Goal: Transaction & Acquisition: Book appointment/travel/reservation

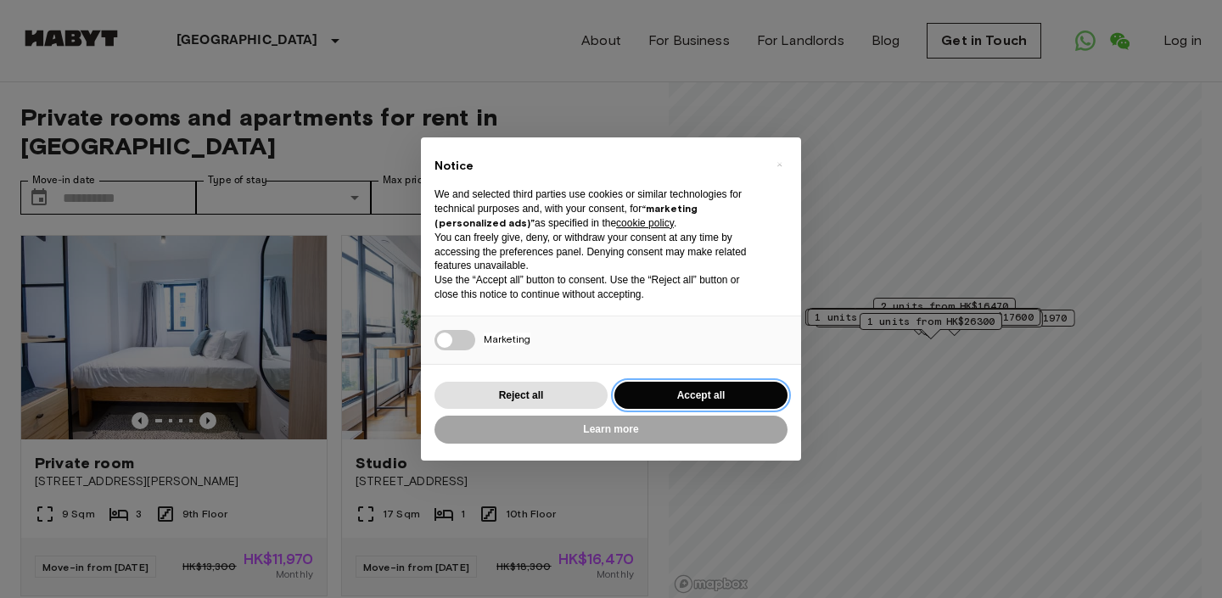
click at [651, 388] on button "Accept all" at bounding box center [700, 396] width 173 height 28
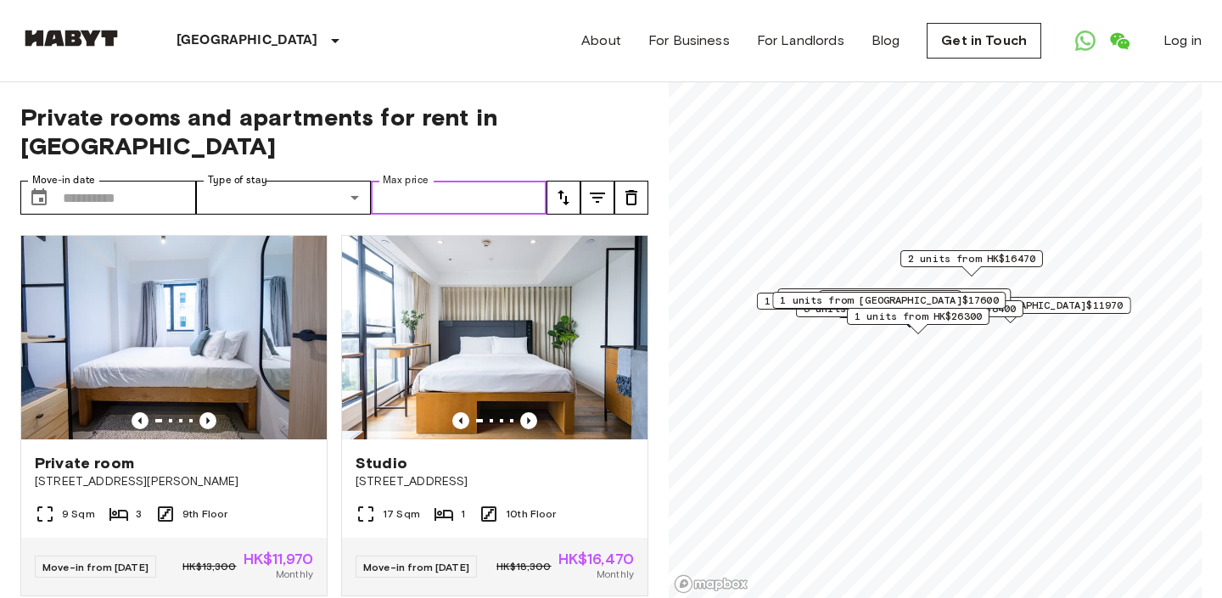
click at [501, 181] on input "Max price" at bounding box center [459, 198] width 176 height 34
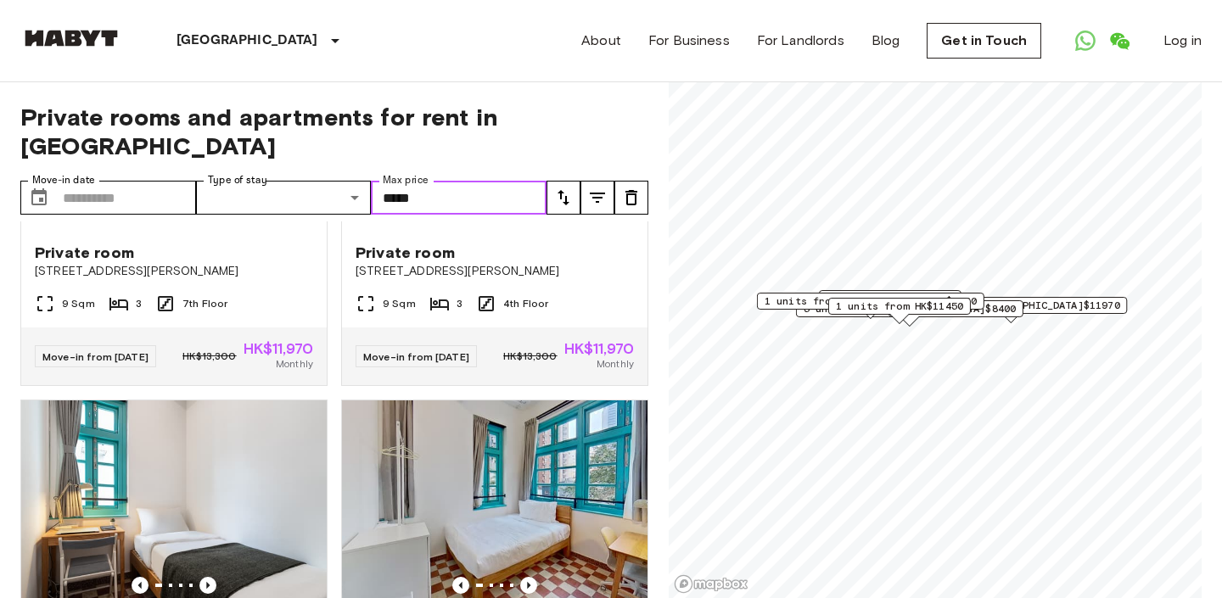
scroll to position [764, 0]
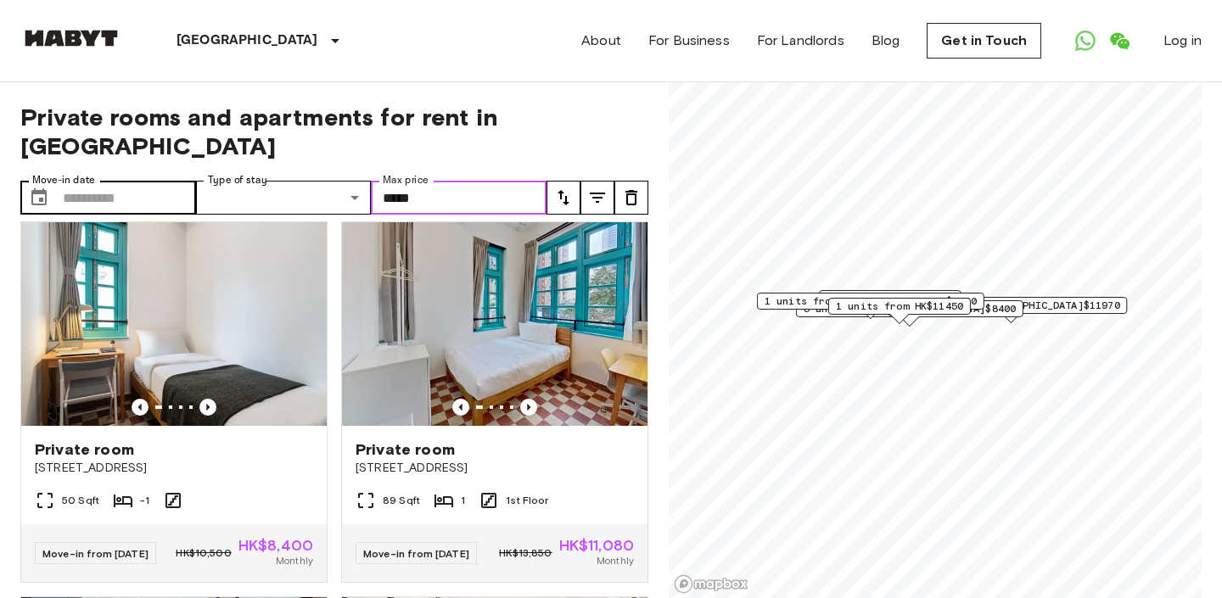
type input "*****"
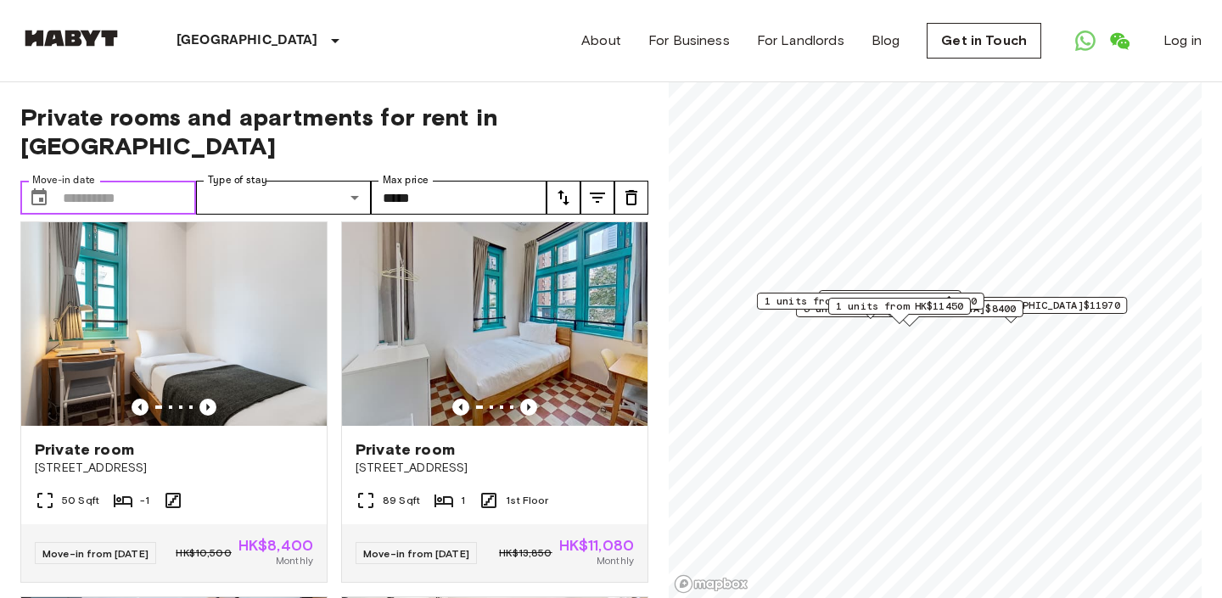
click at [83, 181] on input "Move-in date" at bounding box center [129, 198] width 133 height 34
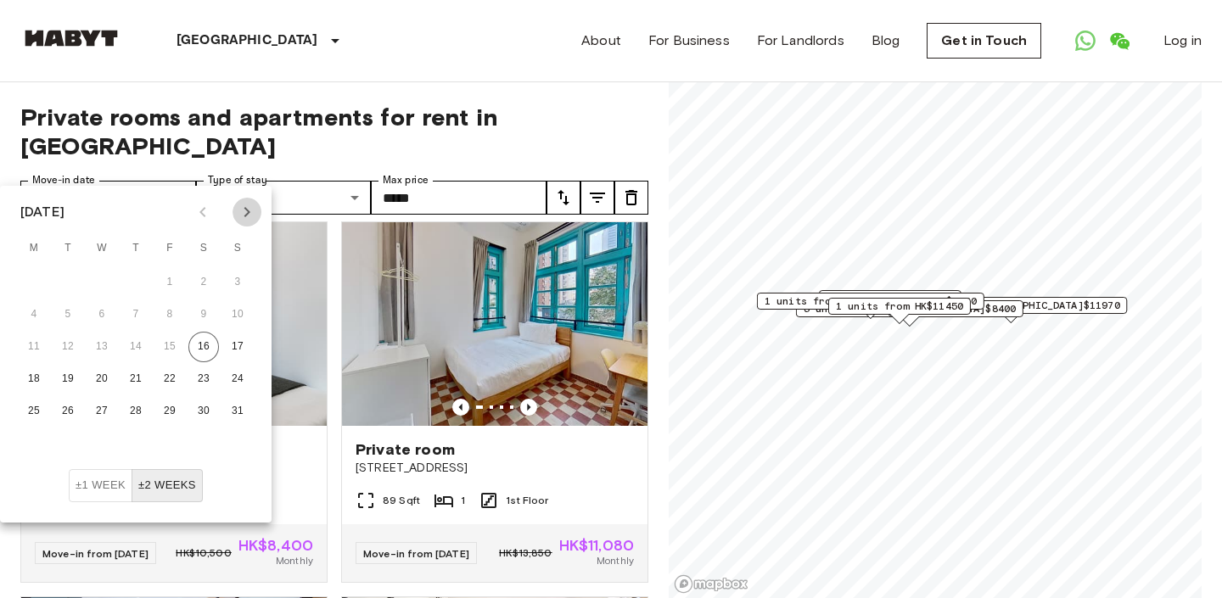
click at [249, 217] on icon "Next month" at bounding box center [247, 212] width 20 height 20
click at [235, 314] on button "12" at bounding box center [237, 315] width 31 height 31
type input "**********"
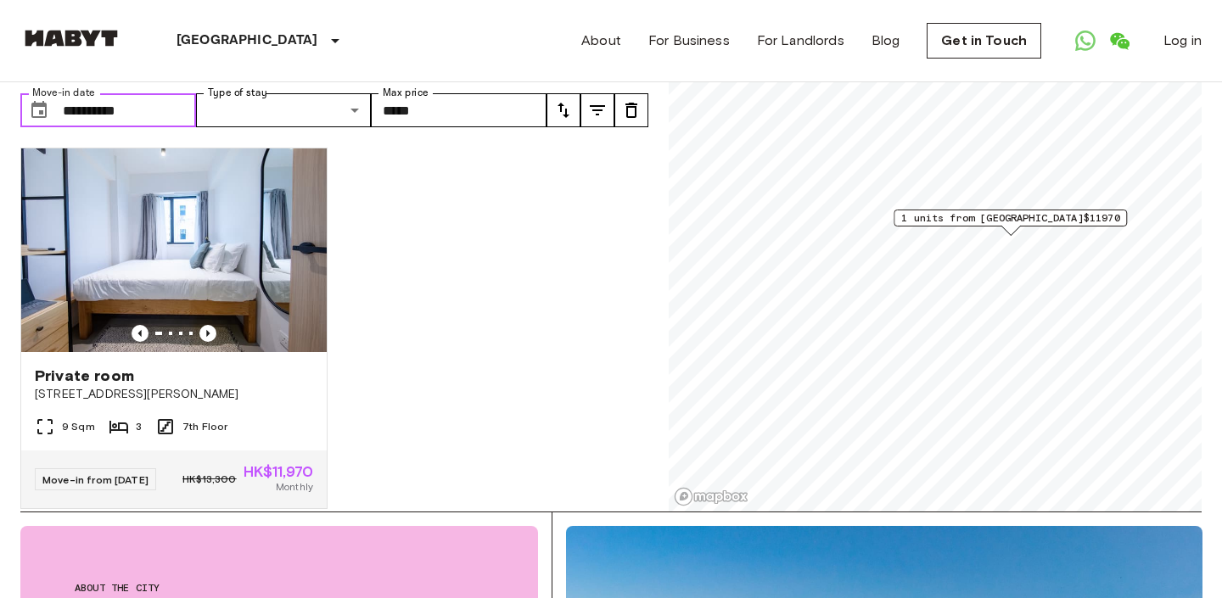
scroll to position [82, 0]
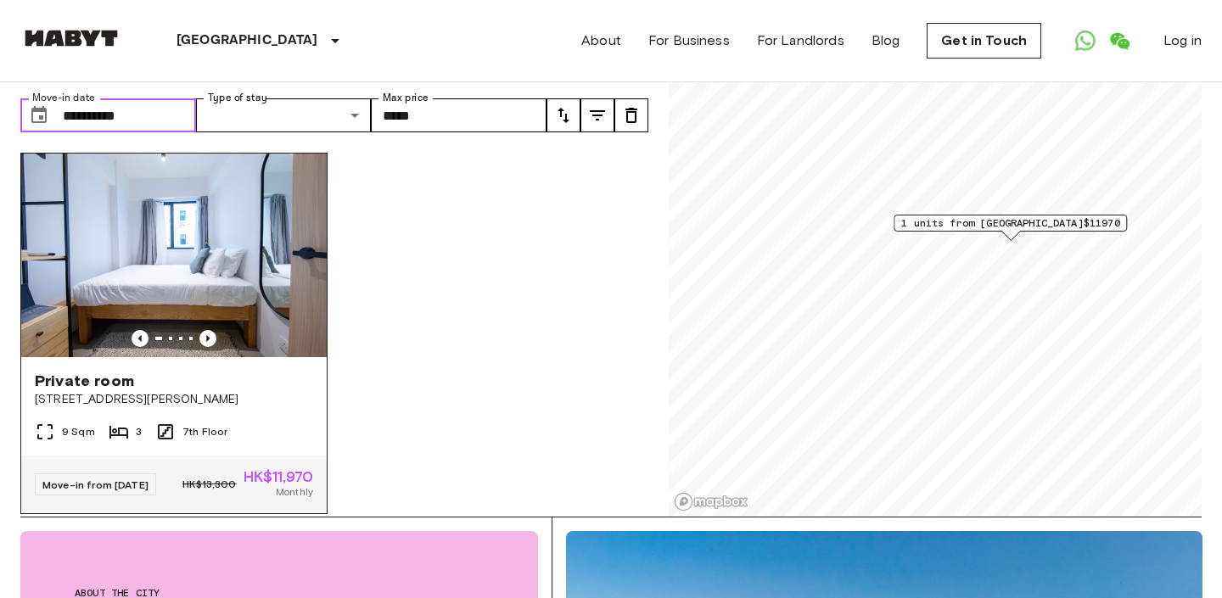
click at [216, 232] on img at bounding box center [173, 256] width 305 height 204
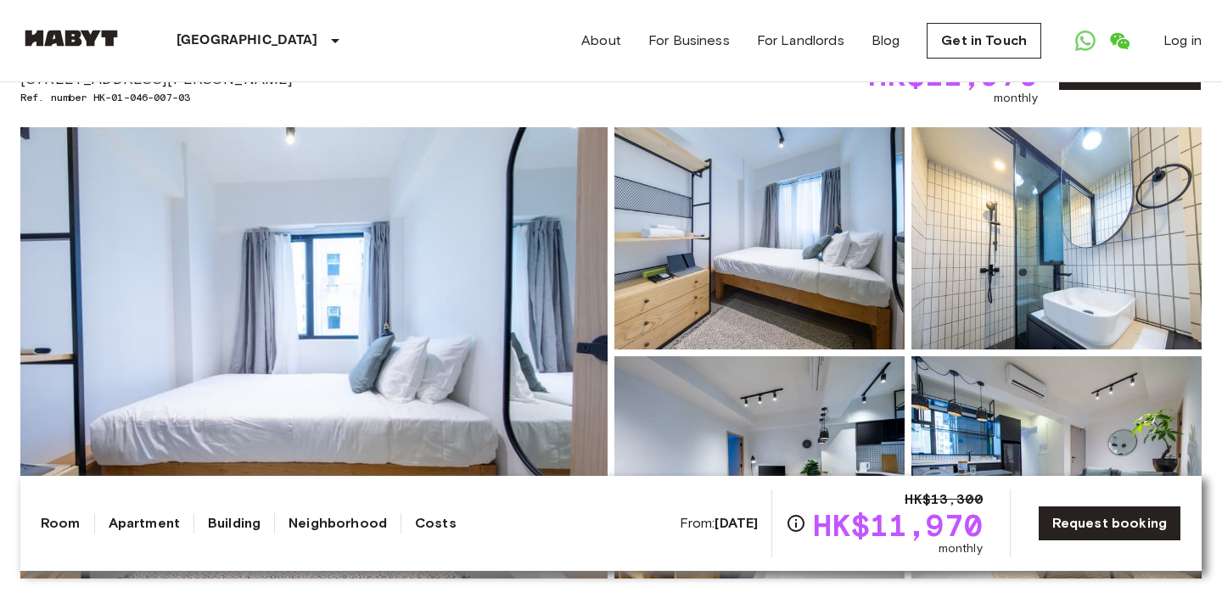
scroll to position [120, 0]
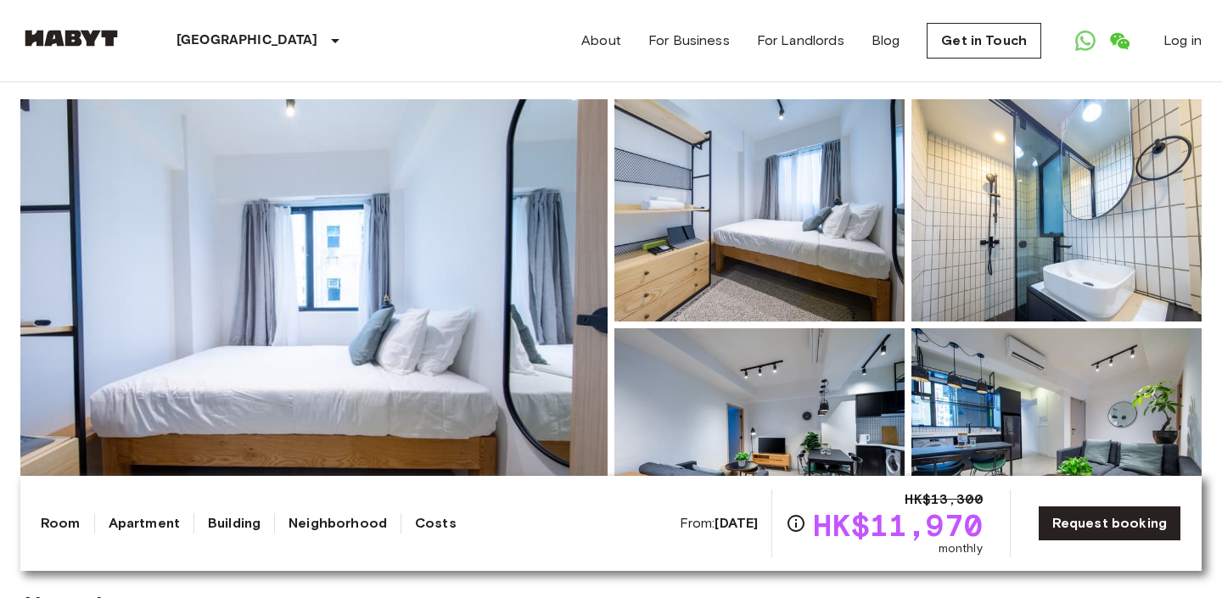
click at [507, 192] on img at bounding box center [313, 324] width 587 height 451
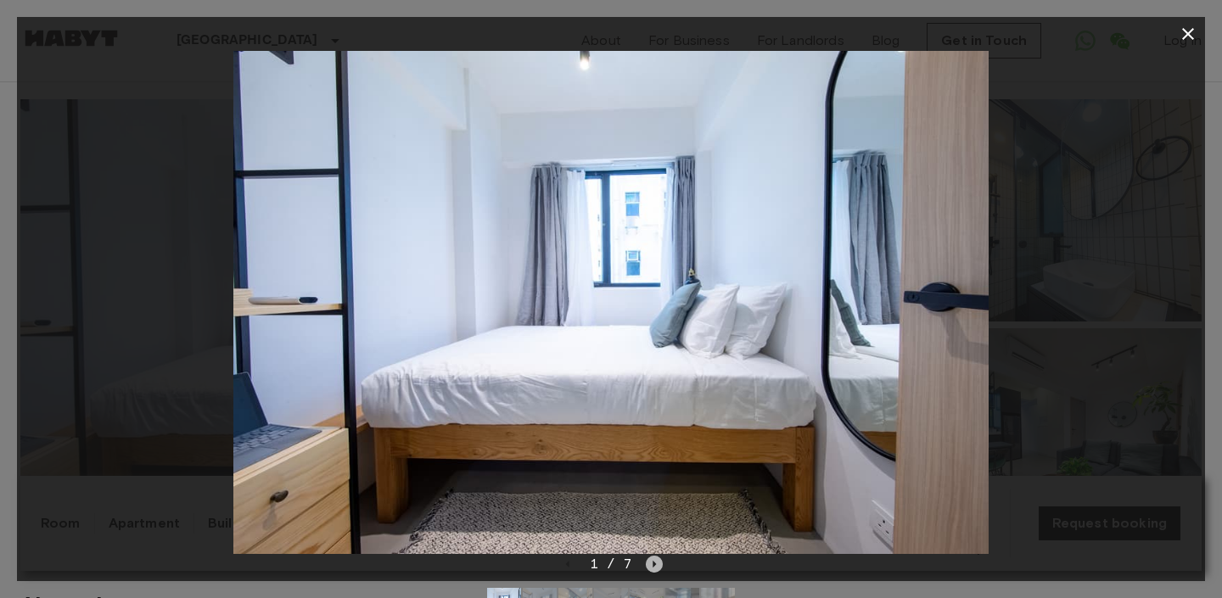
click at [654, 570] on icon "Next image" at bounding box center [654, 564] width 17 height 17
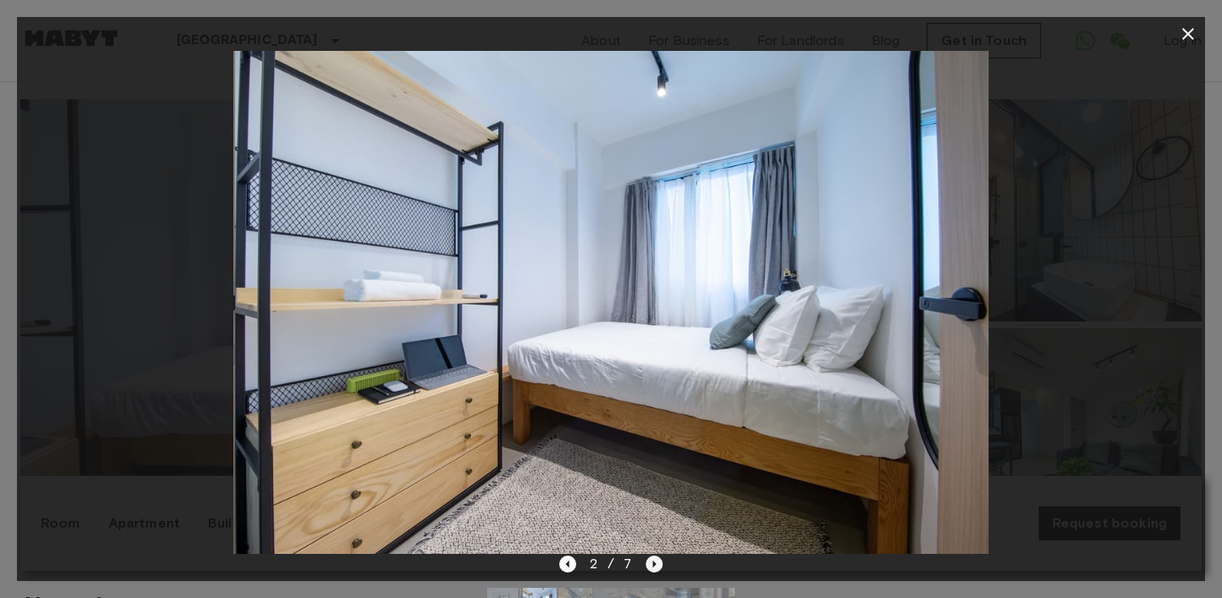
click at [654, 570] on icon "Next image" at bounding box center [654, 564] width 17 height 17
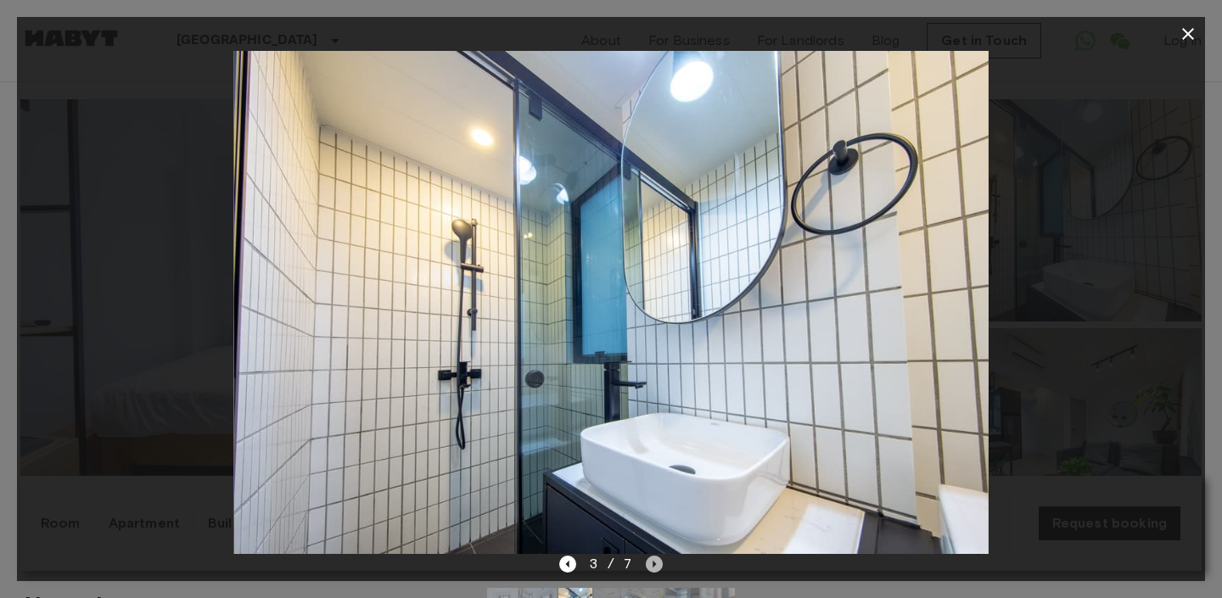
click at [654, 570] on icon "Next image" at bounding box center [654, 564] width 17 height 17
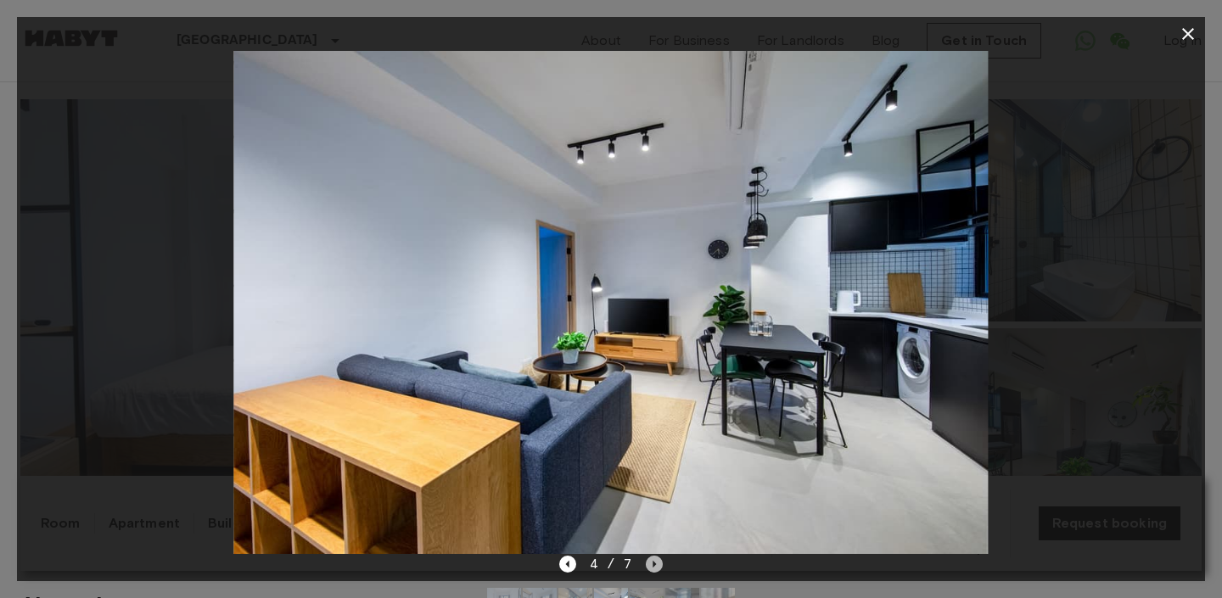
click at [654, 570] on icon "Next image" at bounding box center [654, 564] width 17 height 17
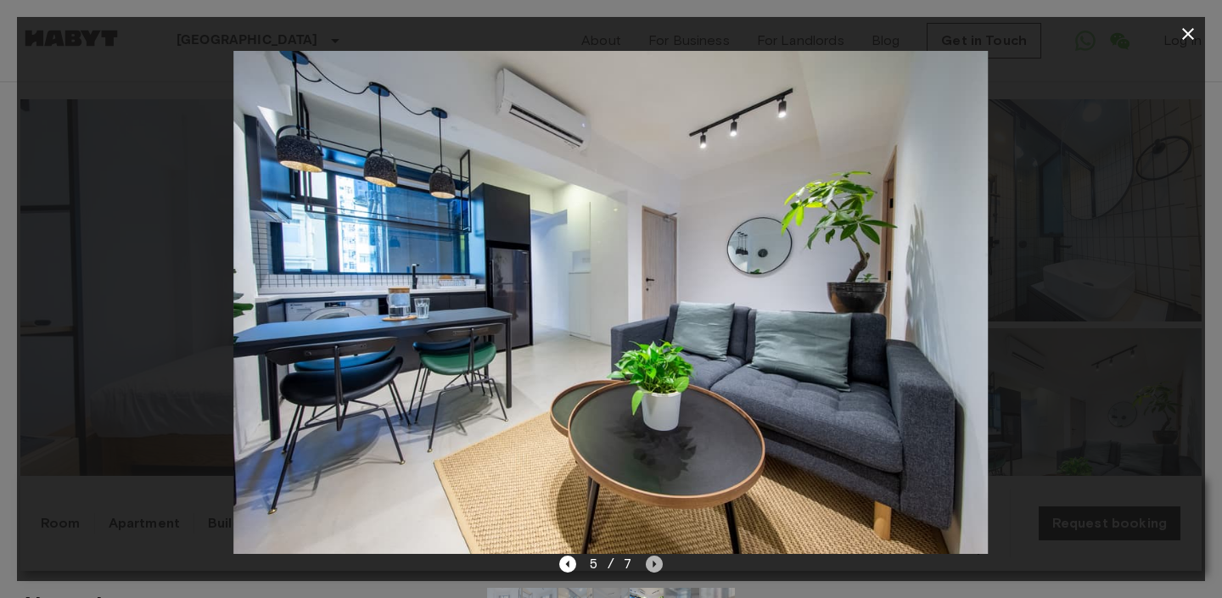
click at [654, 570] on icon "Next image" at bounding box center [654, 564] width 17 height 17
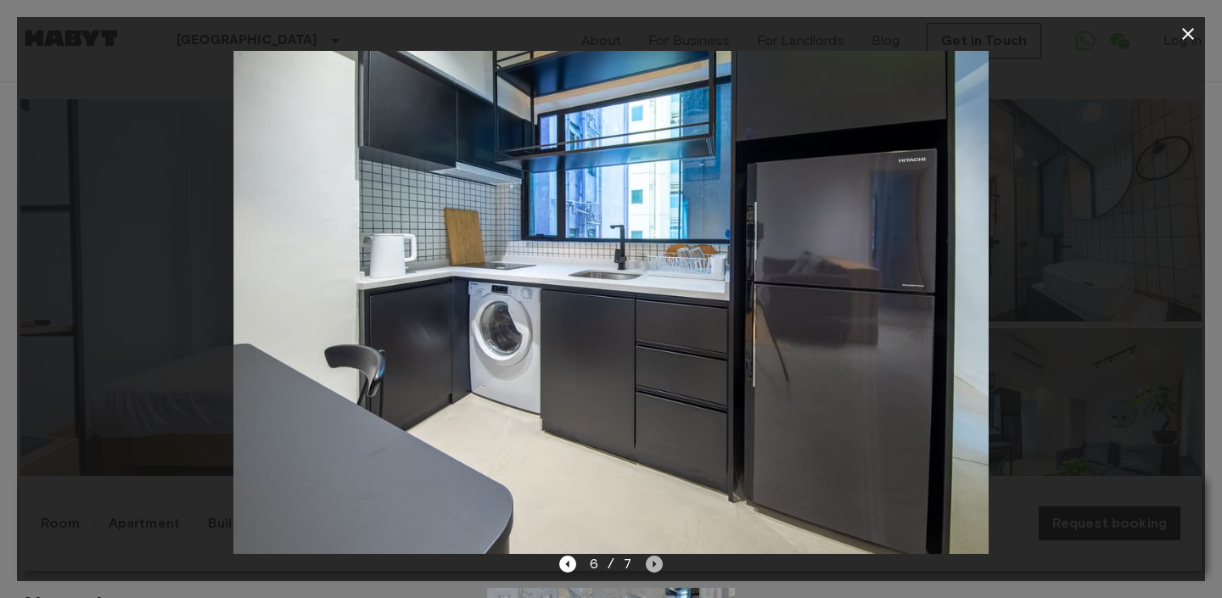
click at [654, 570] on icon "Next image" at bounding box center [654, 564] width 17 height 17
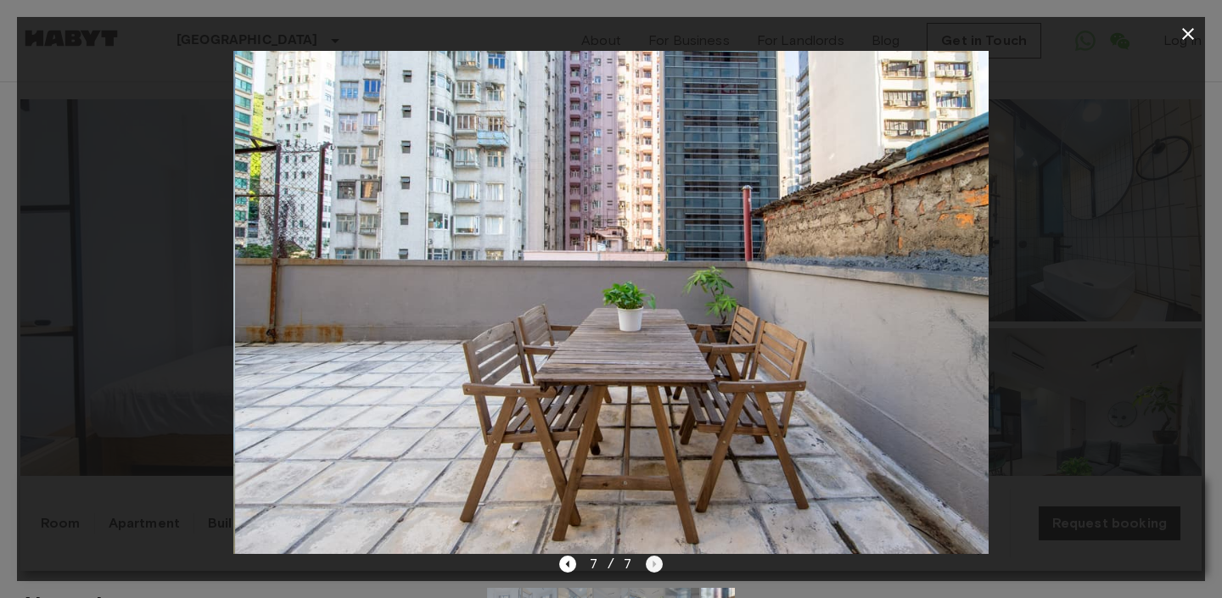
click at [654, 570] on div "7 / 7" at bounding box center [611, 564] width 104 height 20
click at [1187, 44] on button "button" at bounding box center [1188, 34] width 34 height 34
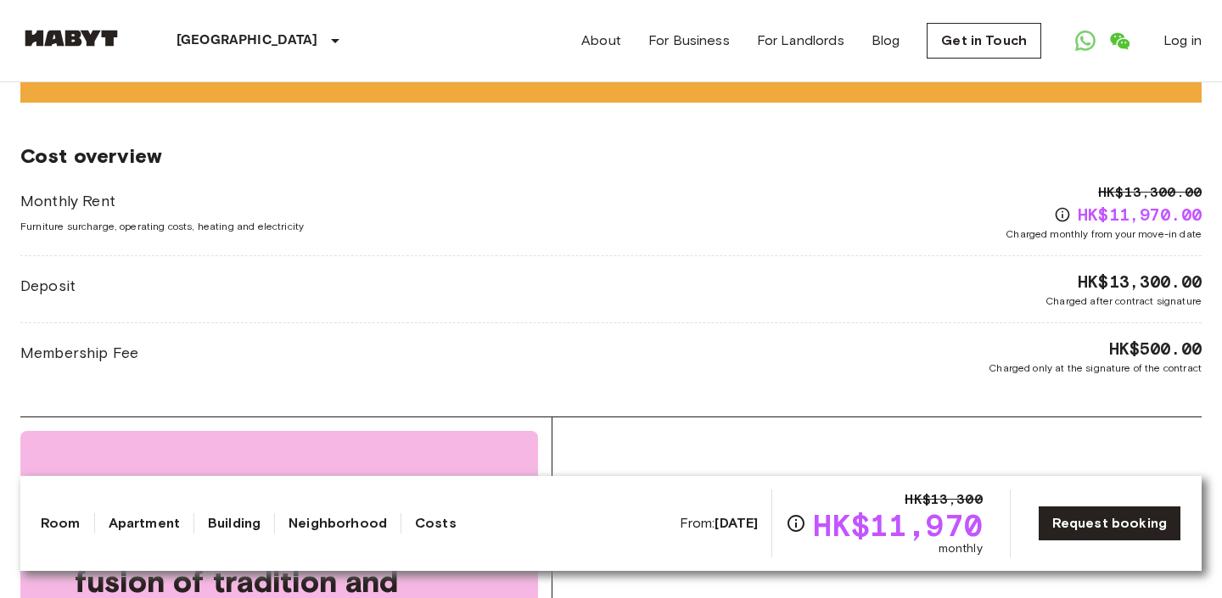
scroll to position [2067, 0]
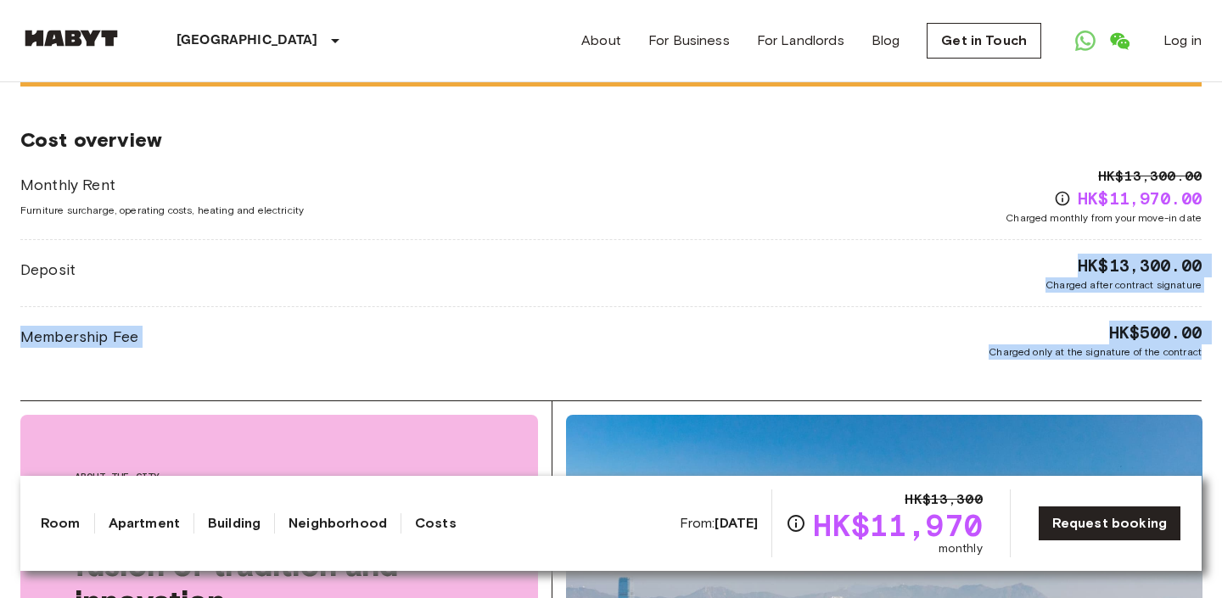
drag, startPoint x: 1070, startPoint y: 243, endPoint x: 1113, endPoint y: 357, distance: 122.5
click at [1113, 357] on div "Cost overview Monthly Rent Furniture surcharge, operating costs, heating and el…" at bounding box center [610, 244] width 1181 height 314
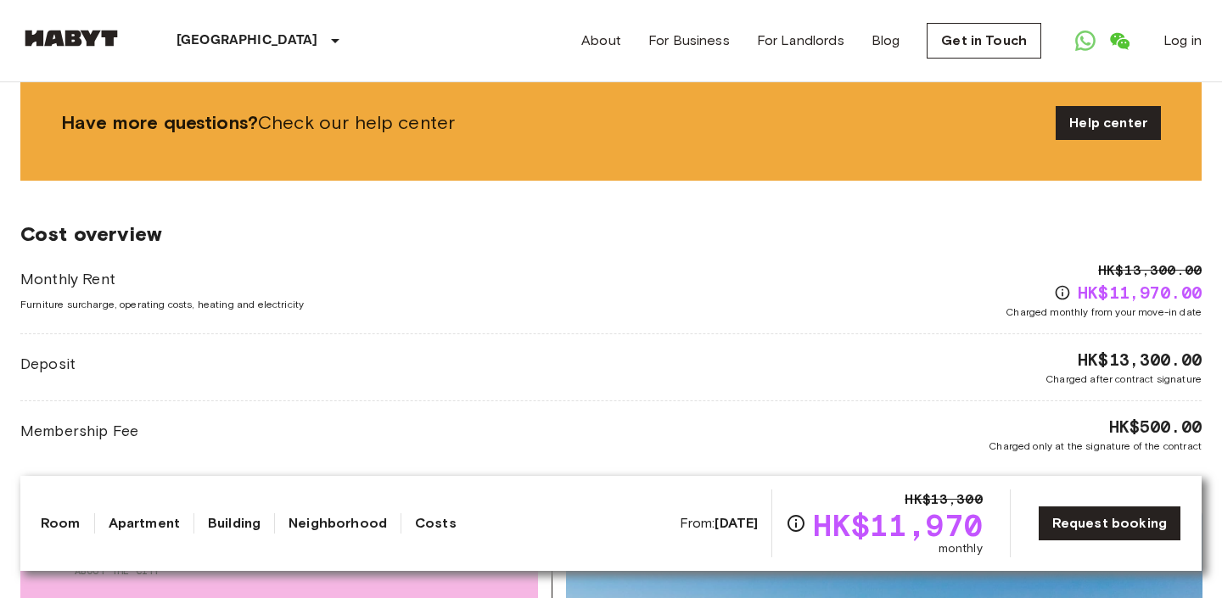
scroll to position [1987, 0]
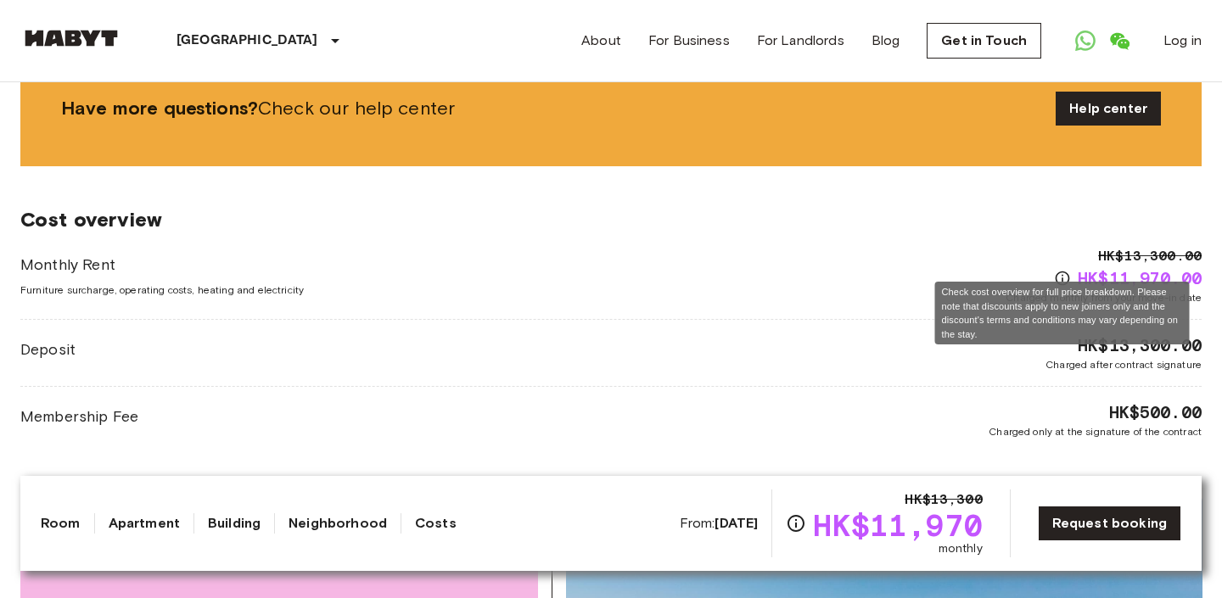
click at [1066, 270] on icon "Check cost overview for full price breakdown. Please note that discounts apply …" at bounding box center [1062, 278] width 17 height 17
click at [1059, 270] on icon "Check cost overview for full price breakdown. Please note that discounts apply …" at bounding box center [1062, 278] width 17 height 17
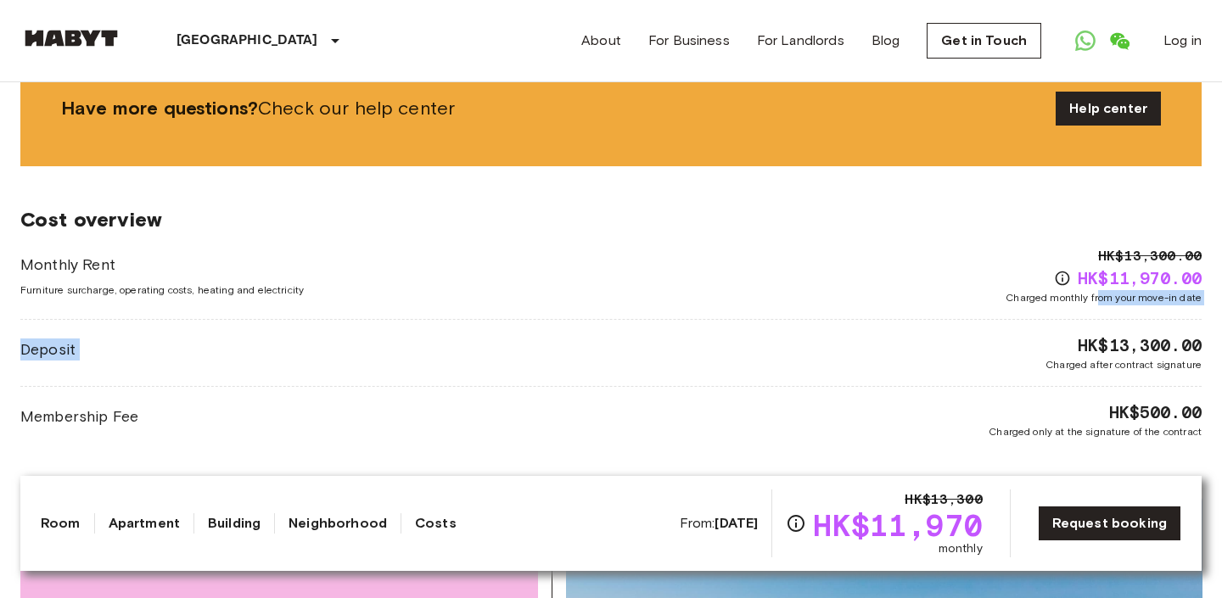
drag, startPoint x: 1100, startPoint y: 280, endPoint x: 1164, endPoint y: 312, distance: 72.1
click at [1164, 312] on div "Monthly Rent Furniture surcharge, operating costs, heating and electricity HK$1…" at bounding box center [610, 342] width 1181 height 193
click at [1156, 338] on span "HK$13,300.00" at bounding box center [1140, 345] width 124 height 24
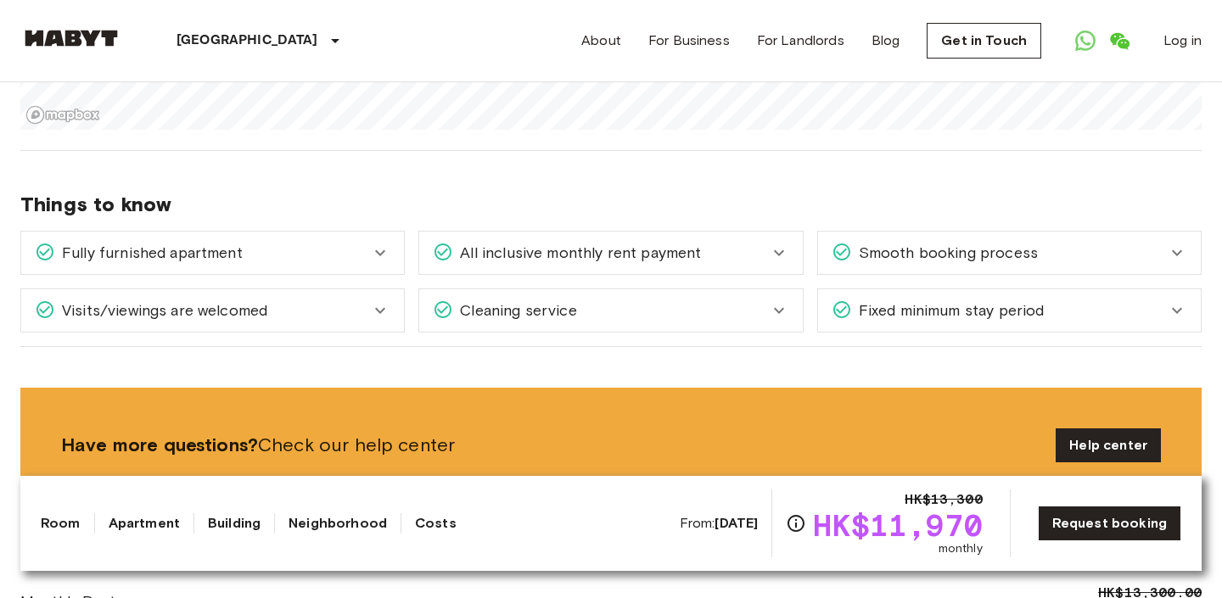
scroll to position [1578, 0]
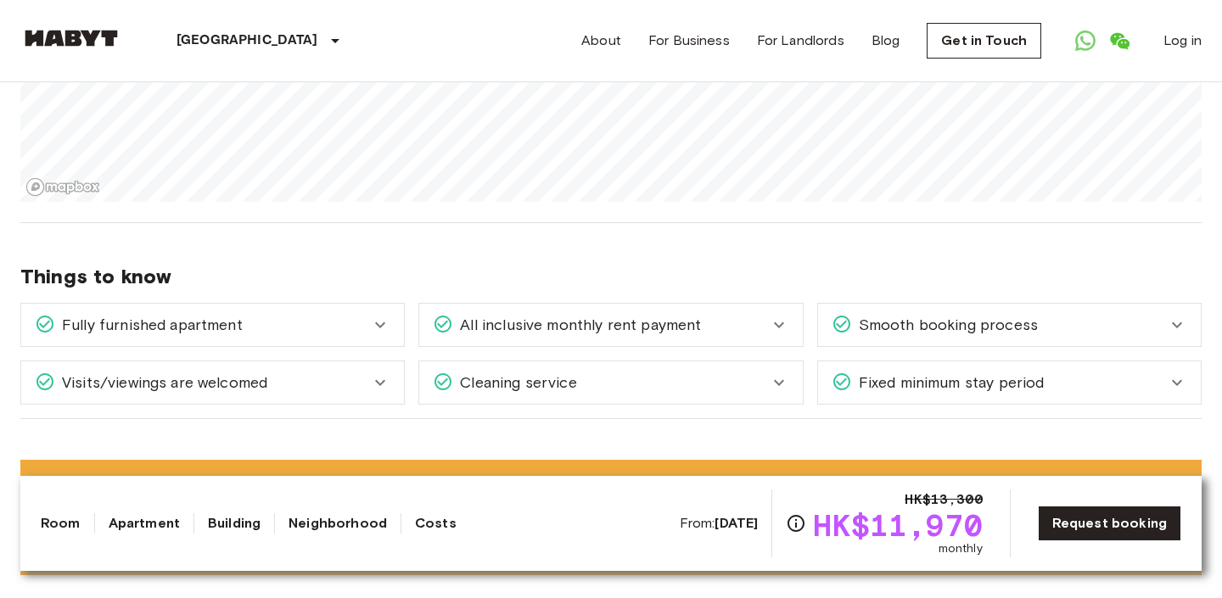
click at [763, 318] on div "All inclusive monthly rent payment" at bounding box center [600, 325] width 335 height 22
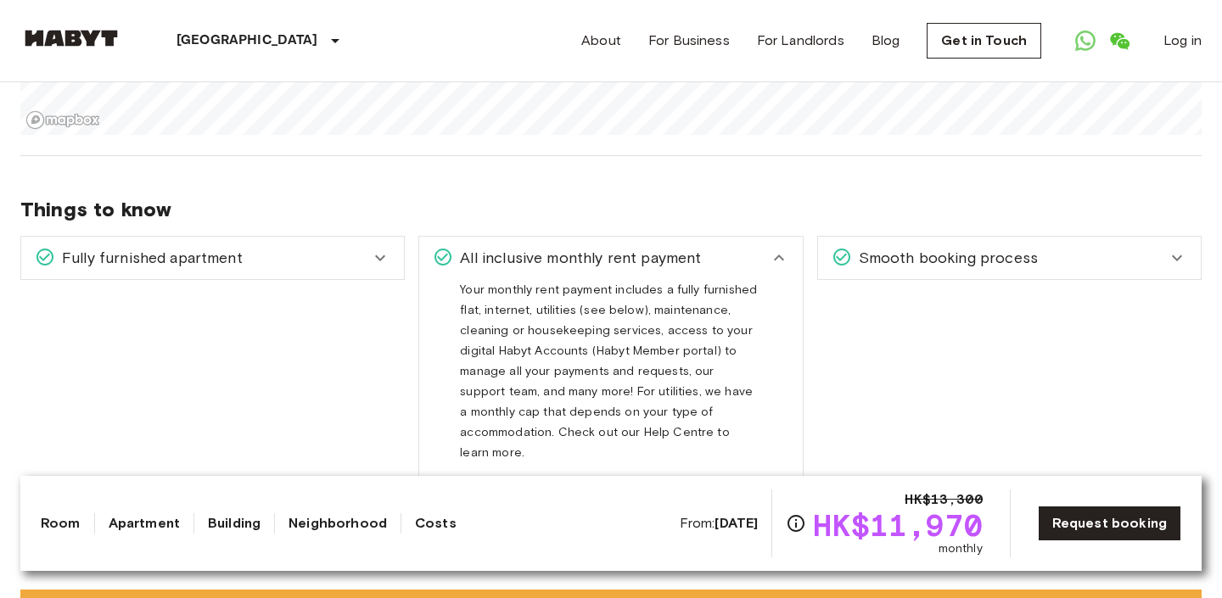
scroll to position [1646, 0]
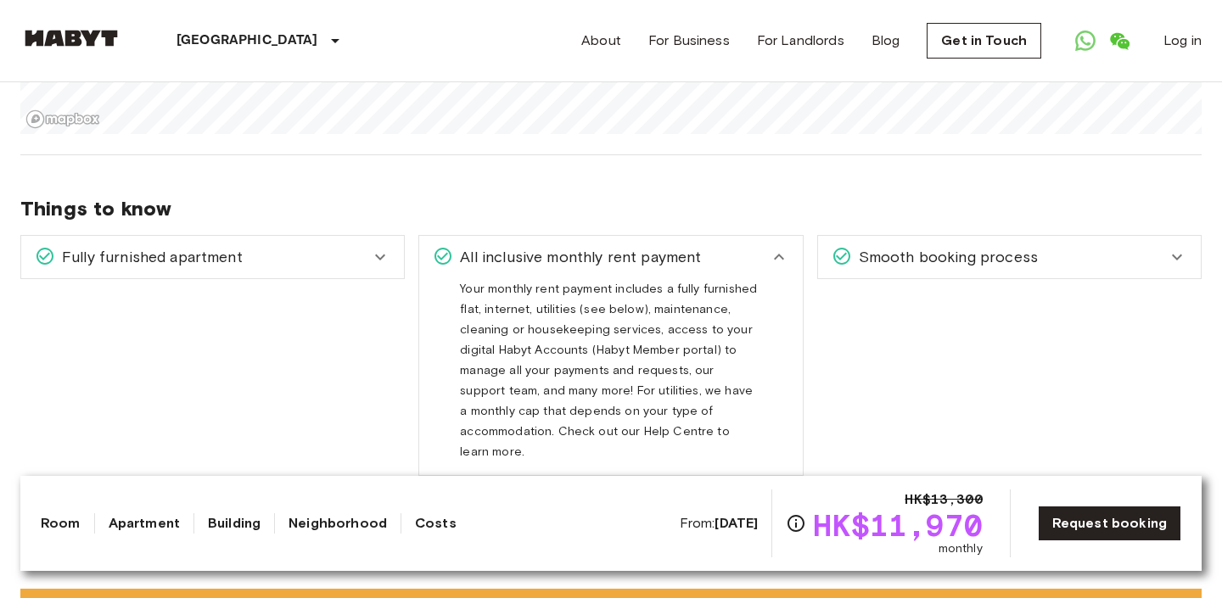
click at [776, 254] on icon at bounding box center [779, 257] width 10 height 6
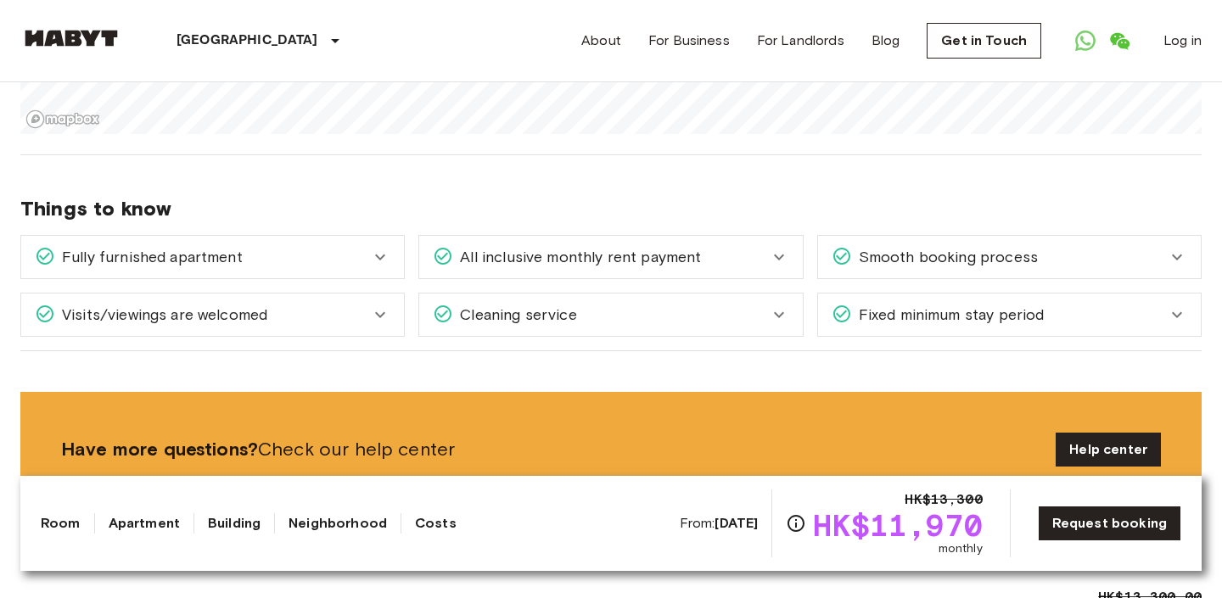
click at [386, 247] on icon at bounding box center [380, 257] width 20 height 20
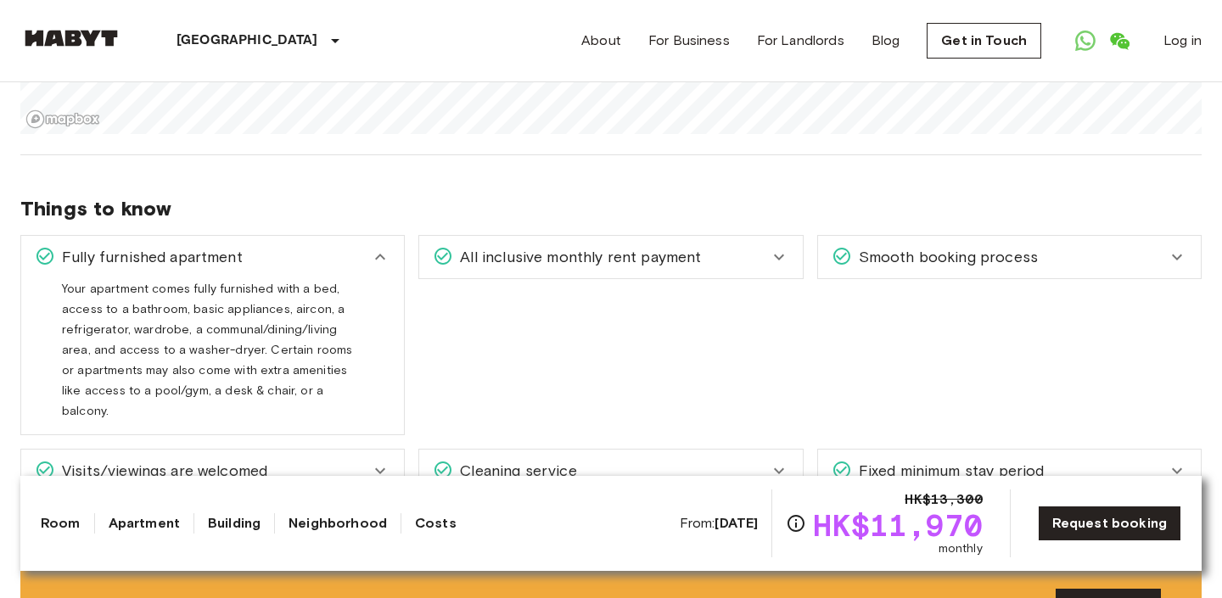
click at [386, 247] on icon at bounding box center [380, 257] width 20 height 20
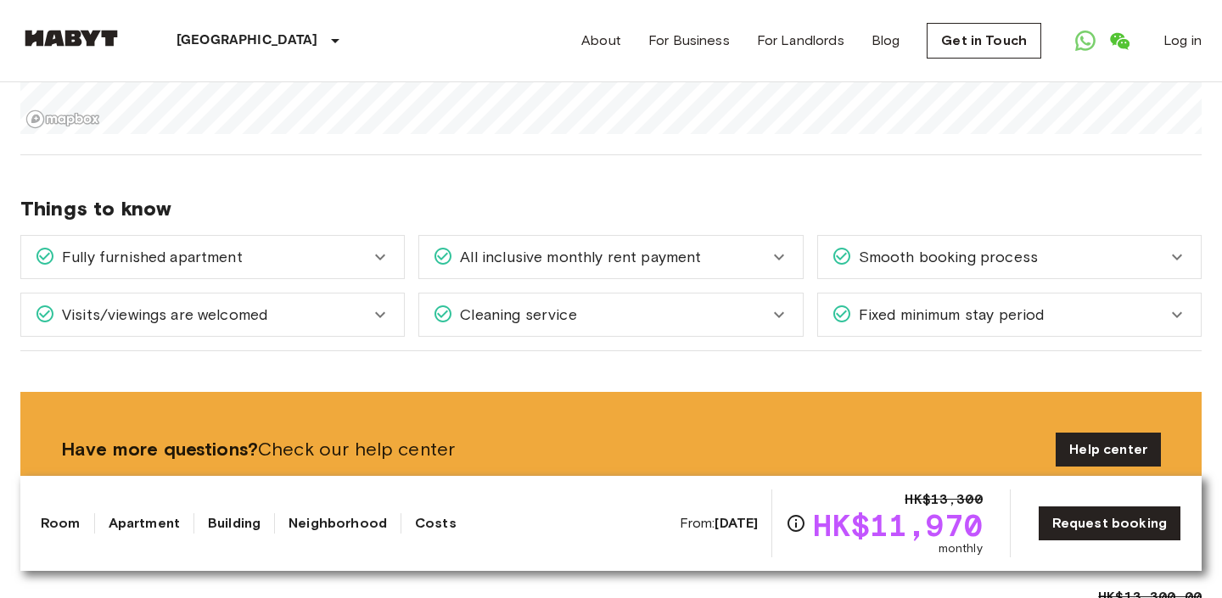
click at [389, 305] on icon at bounding box center [380, 315] width 20 height 20
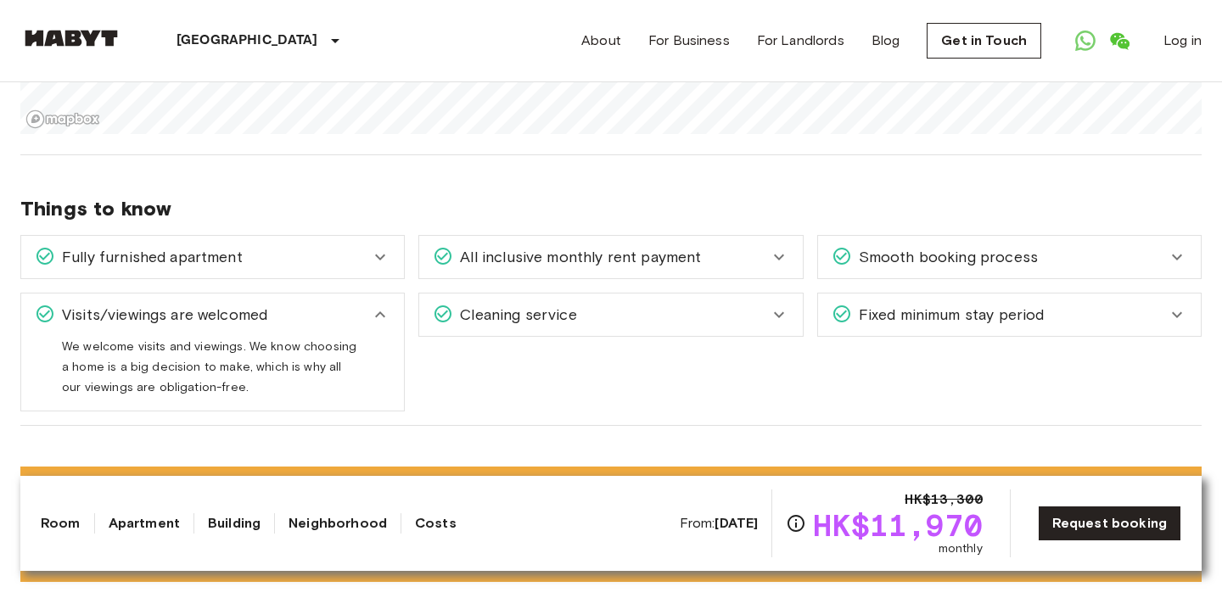
click at [389, 305] on icon at bounding box center [380, 315] width 20 height 20
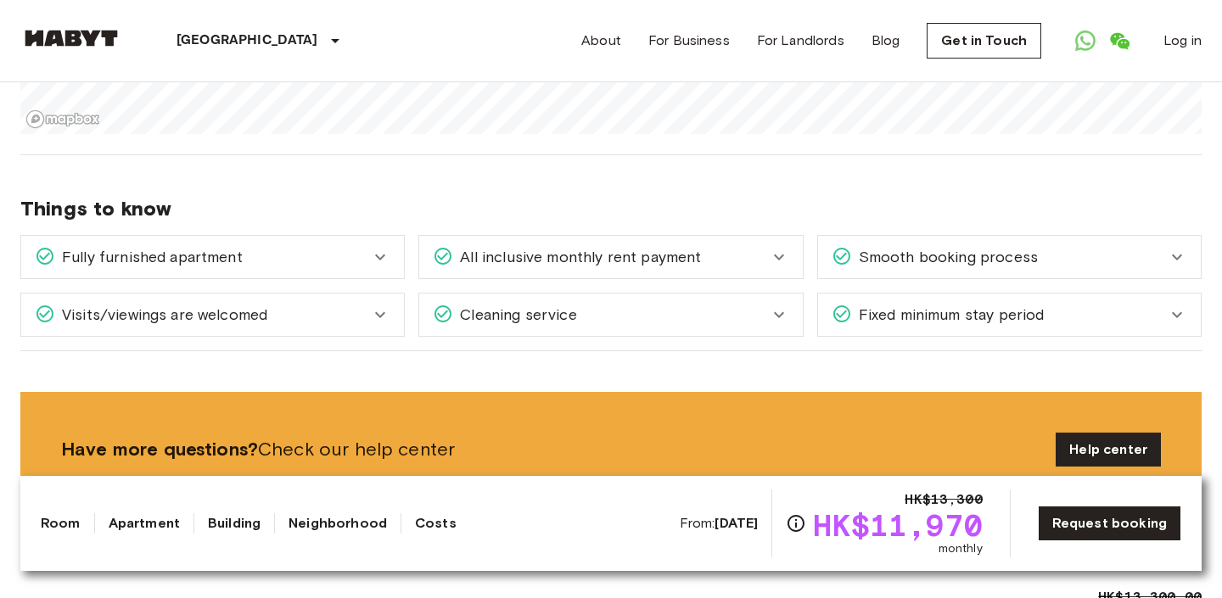
click at [469, 304] on span "Cleaning service" at bounding box center [514, 315] width 123 height 22
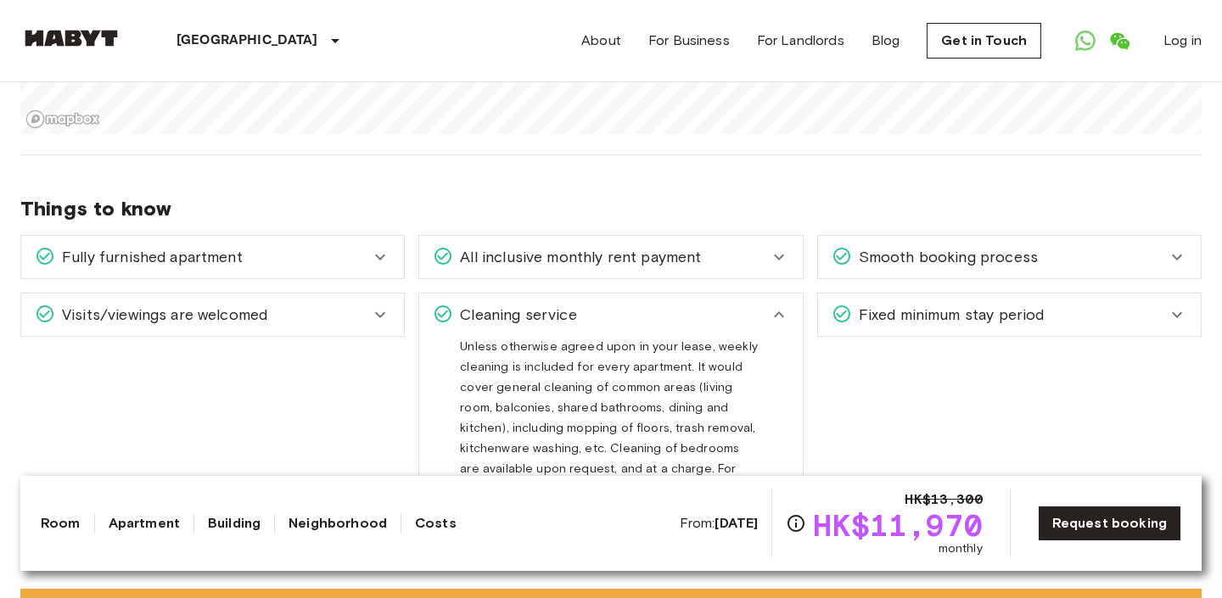
click at [469, 304] on span "Cleaning service" at bounding box center [514, 315] width 123 height 22
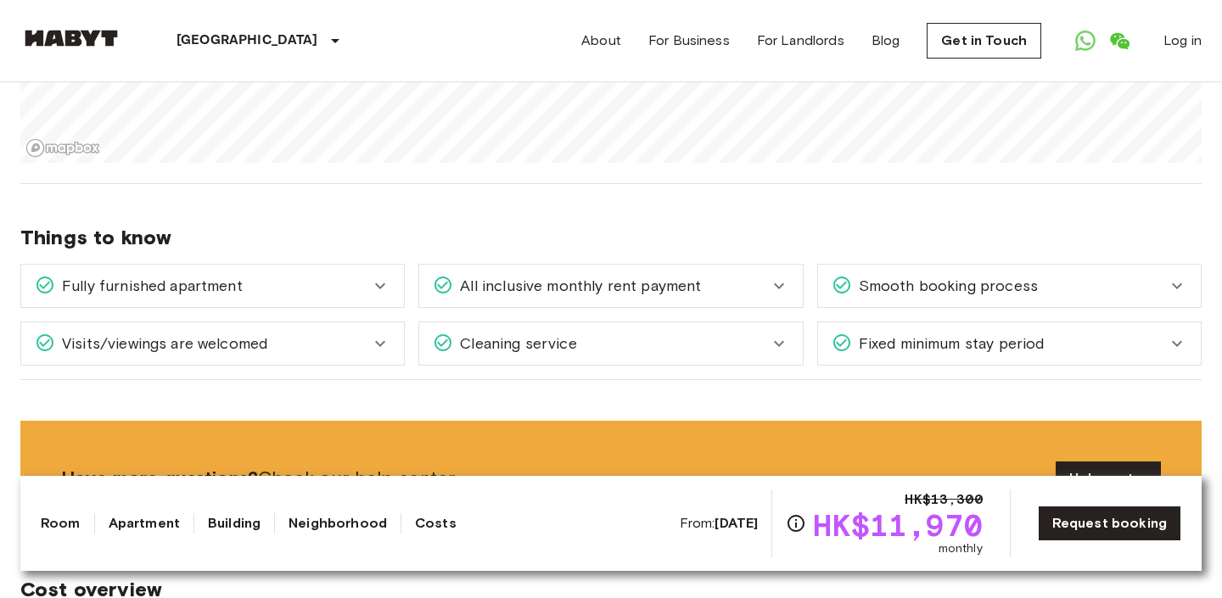
scroll to position [1621, 0]
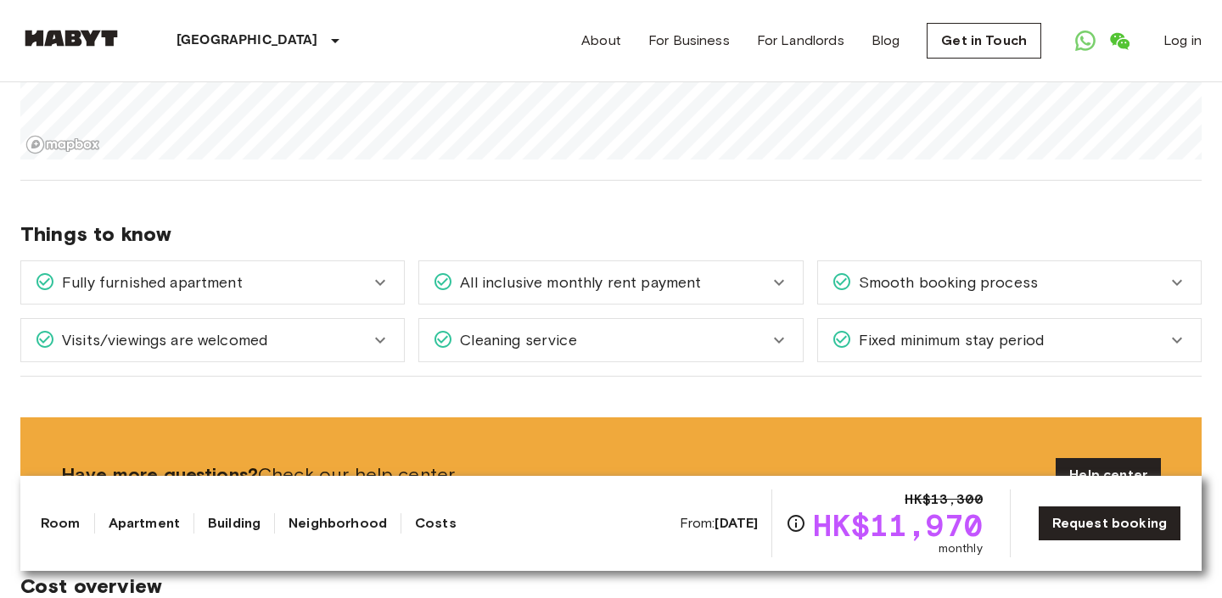
click at [849, 329] on icon at bounding box center [842, 339] width 20 height 20
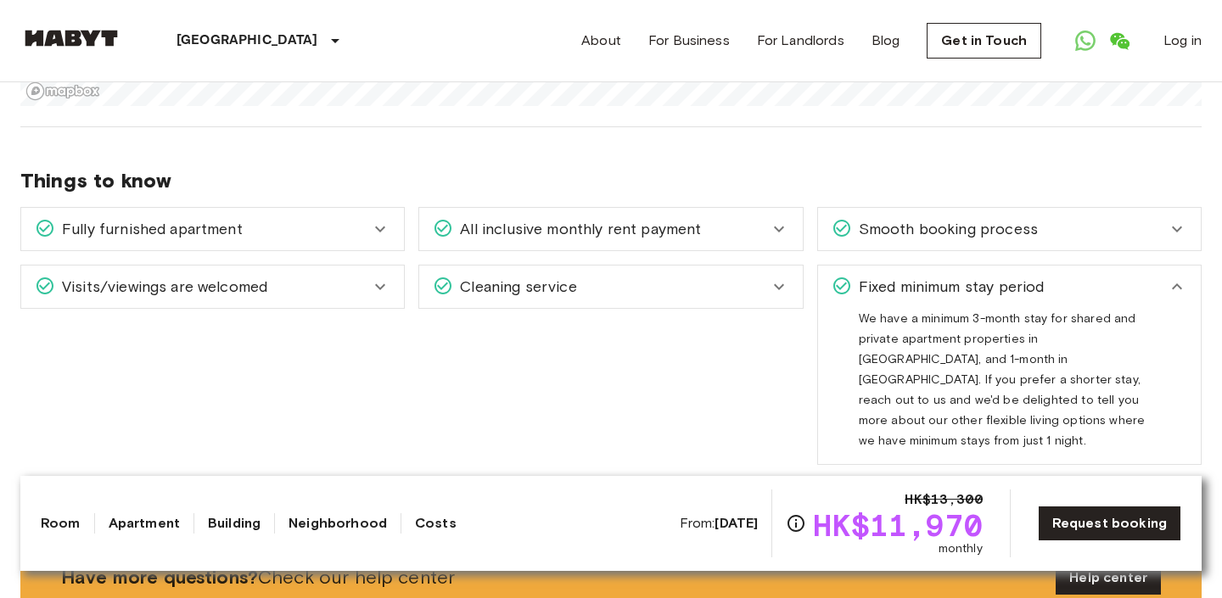
scroll to position [1679, 0]
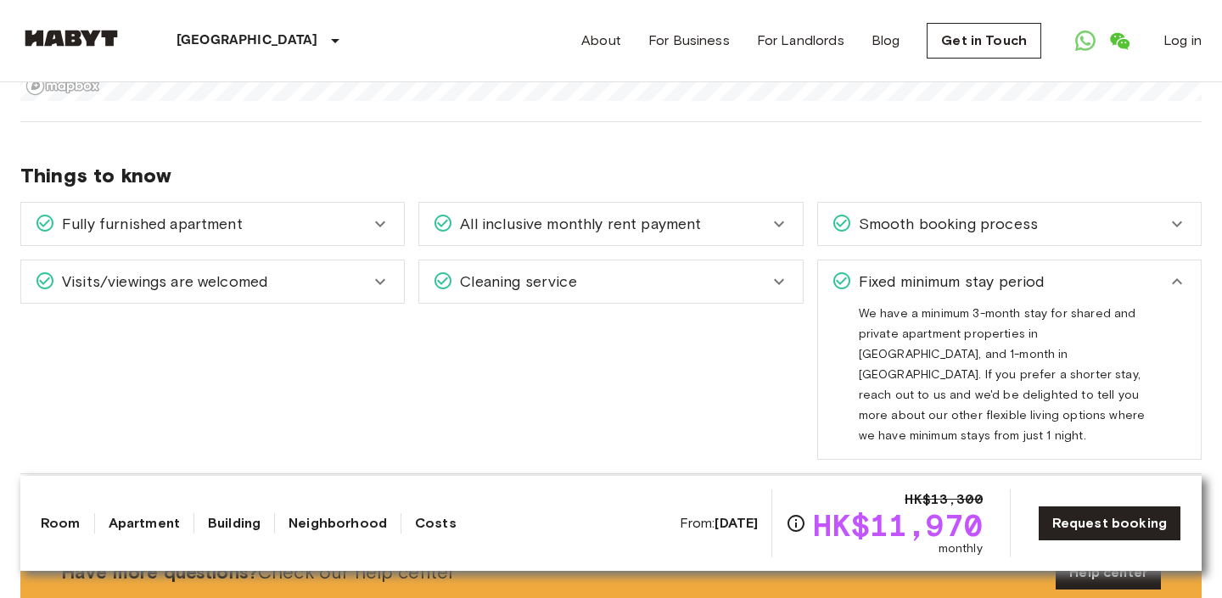
click at [949, 271] on span "Fixed minimum stay period" at bounding box center [948, 282] width 193 height 22
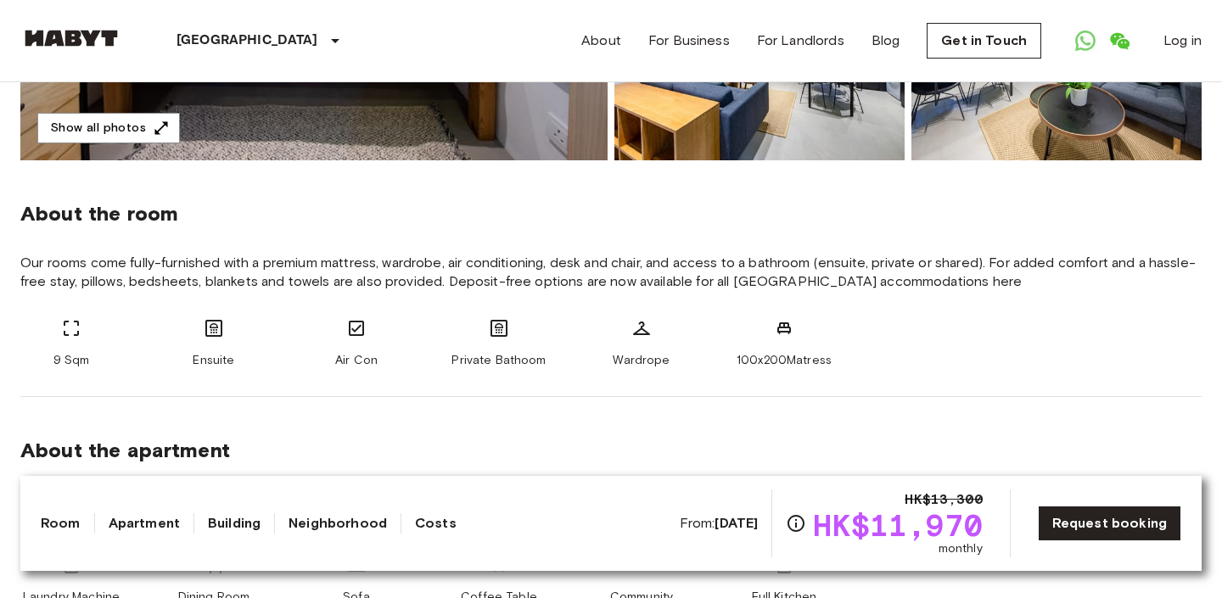
scroll to position [462, 0]
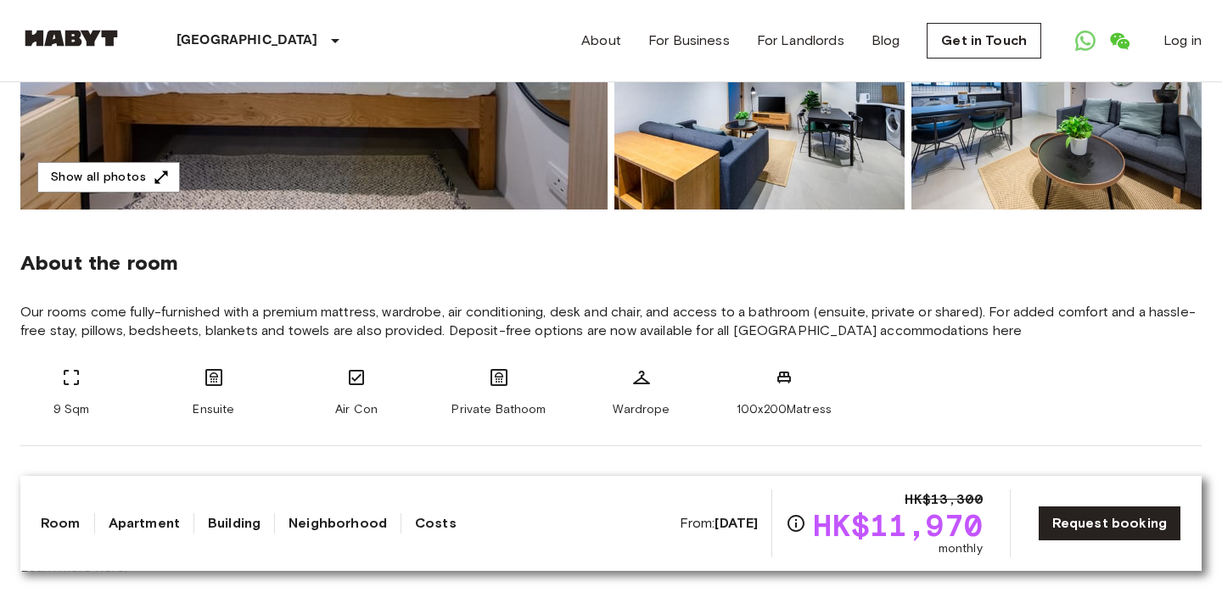
drag, startPoint x: 542, startPoint y: 188, endPoint x: 615, endPoint y: 20, distance: 183.2
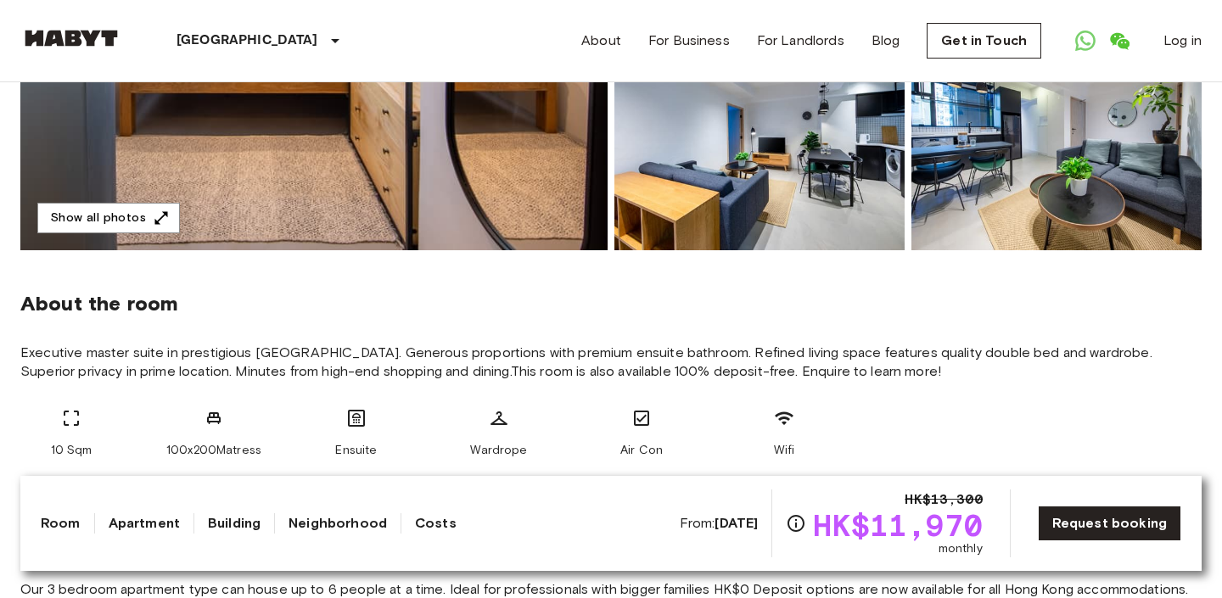
scroll to position [127, 0]
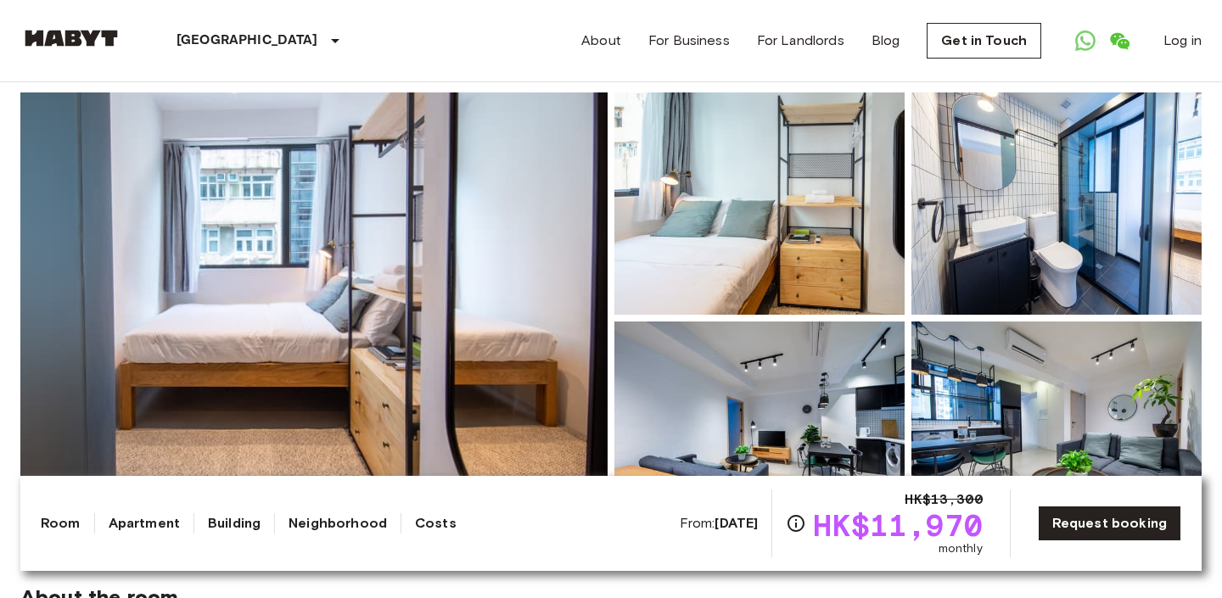
click at [520, 113] on img at bounding box center [313, 317] width 587 height 451
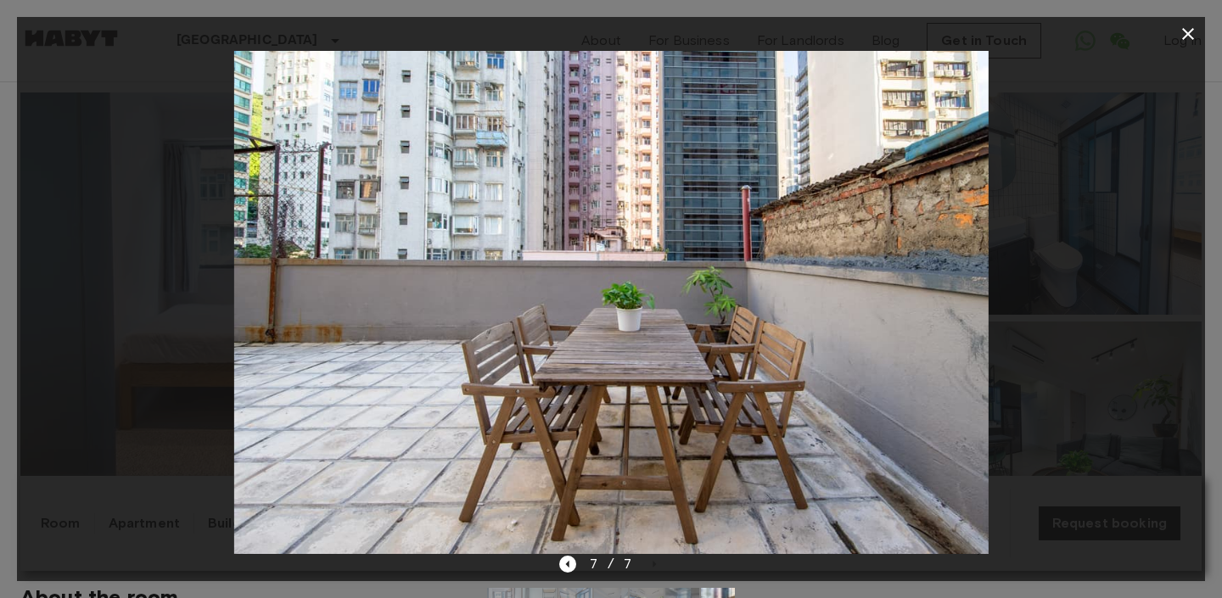
click at [1188, 36] on icon "button" at bounding box center [1188, 34] width 20 height 20
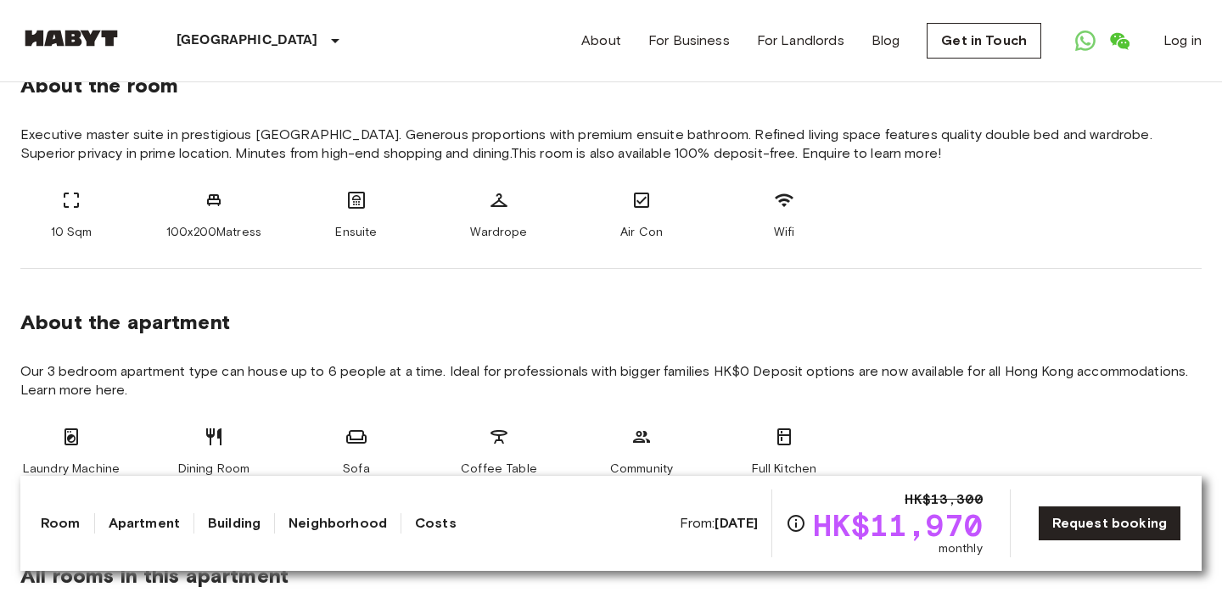
scroll to position [630, 0]
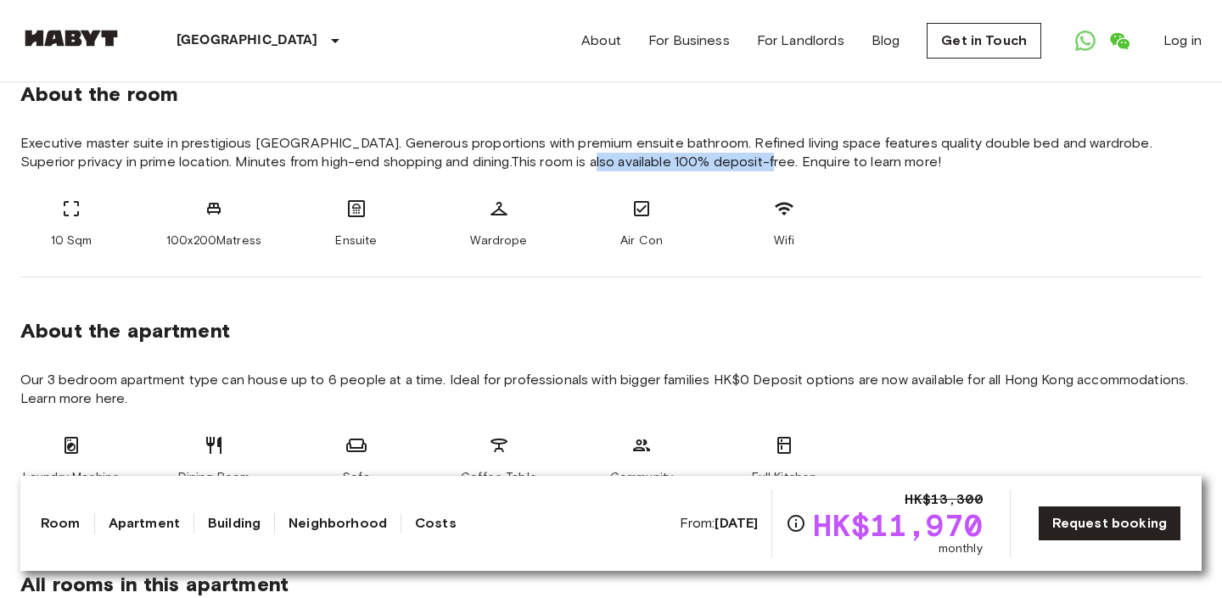
drag, startPoint x: 518, startPoint y: 166, endPoint x: 697, endPoint y: 165, distance: 179.0
click at [697, 165] on span "Executive master suite in prestigious Causeway Bay. Generous proportions with p…" at bounding box center [610, 152] width 1181 height 37
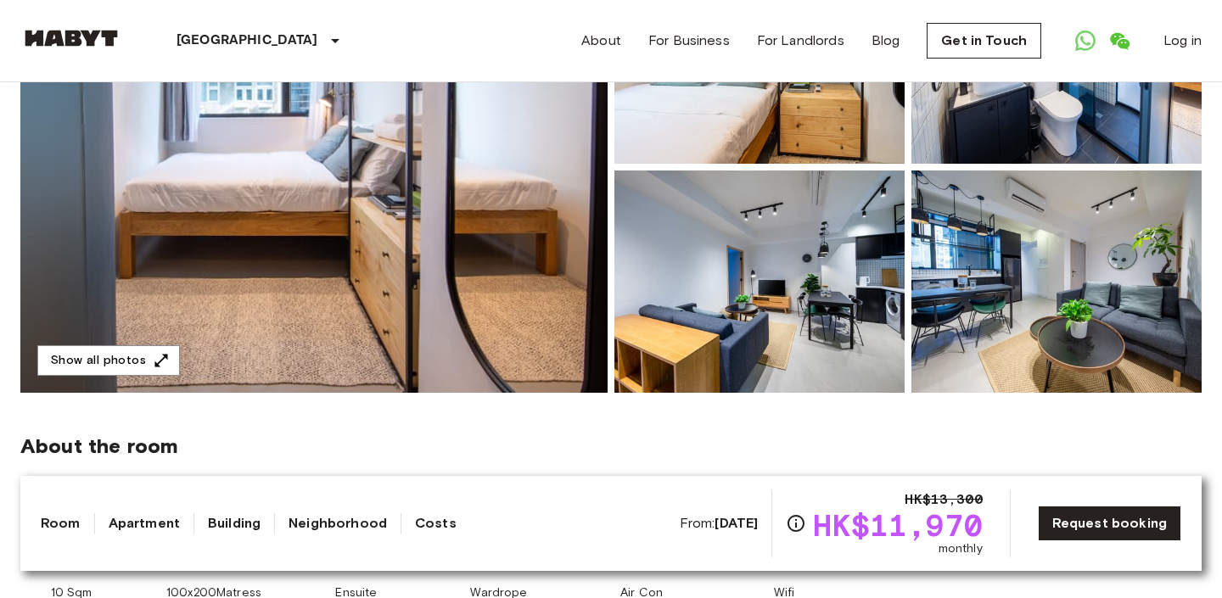
scroll to position [0, 0]
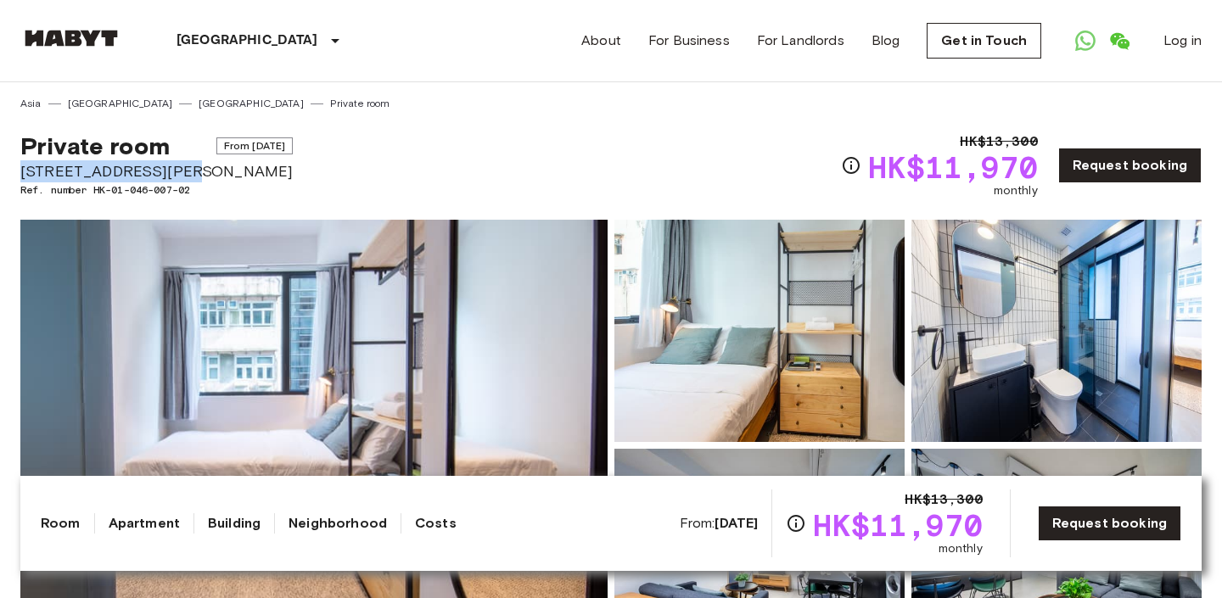
drag, startPoint x: 177, startPoint y: 172, endPoint x: 13, endPoint y: 168, distance: 164.7
copy span "[STREET_ADDRESS][PERSON_NAME]"
click at [555, 531] on div "Room Apartment Building Neighborhood Costs From: Jan 5 2026 HK$13,300 HK$11,970…" at bounding box center [611, 524] width 1140 height 68
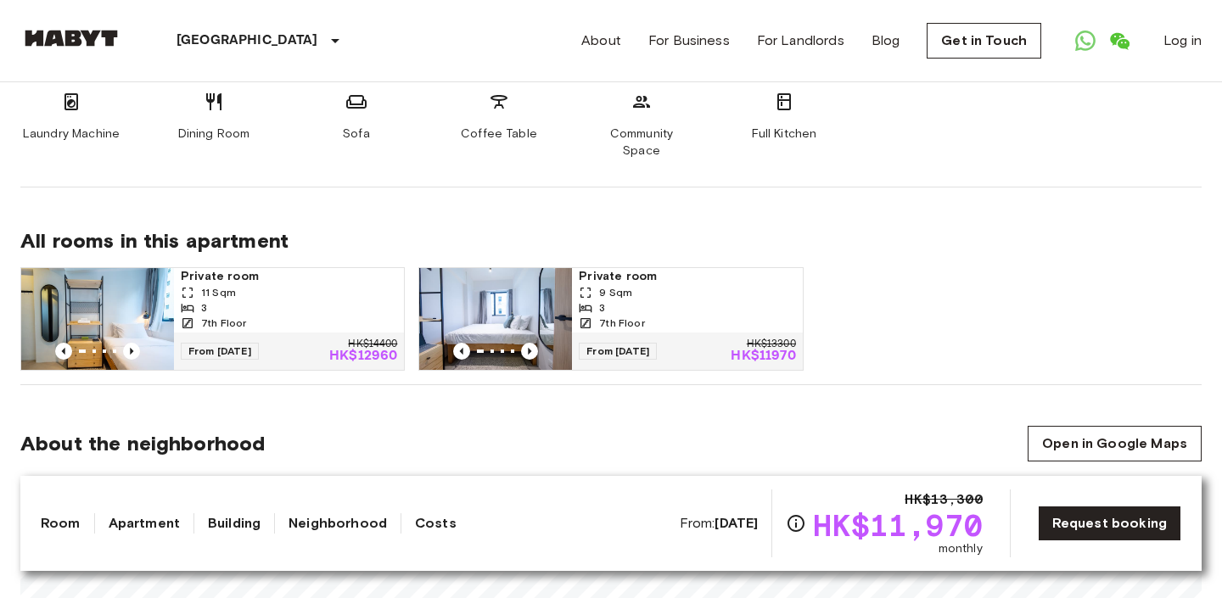
scroll to position [1089, 0]
